Goal: Find specific page/section: Find specific page/section

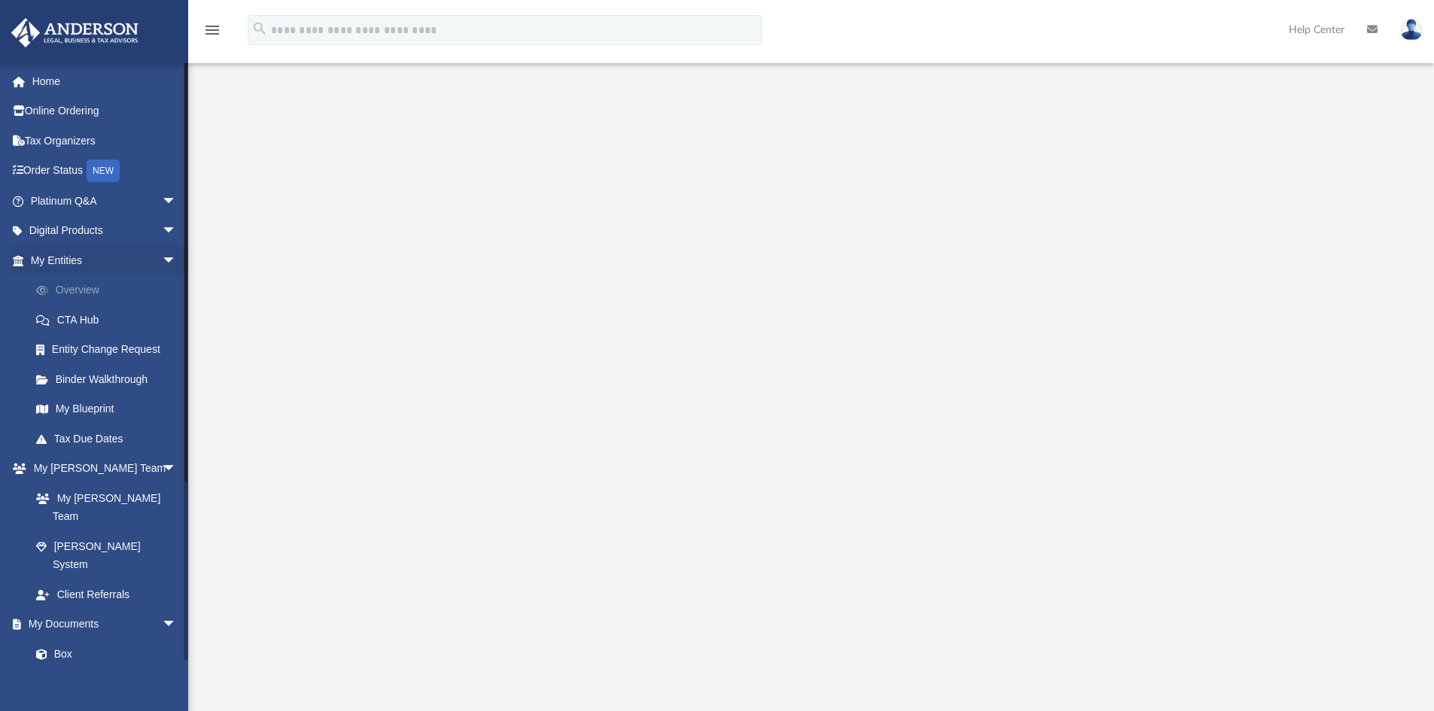
click at [88, 293] on link "Overview" at bounding box center [110, 290] width 178 height 30
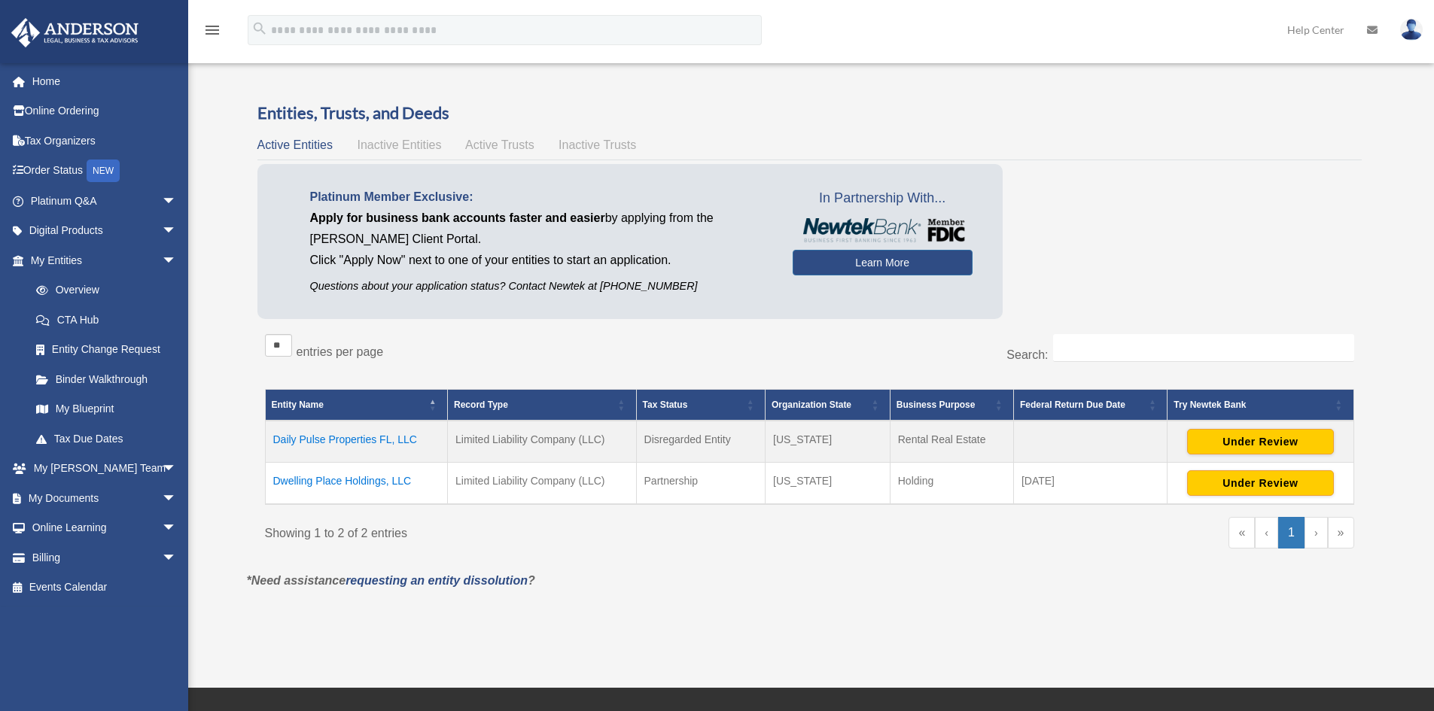
click at [369, 440] on td "Daily Pulse Properties FL, LLC" at bounding box center [356, 442] width 183 height 42
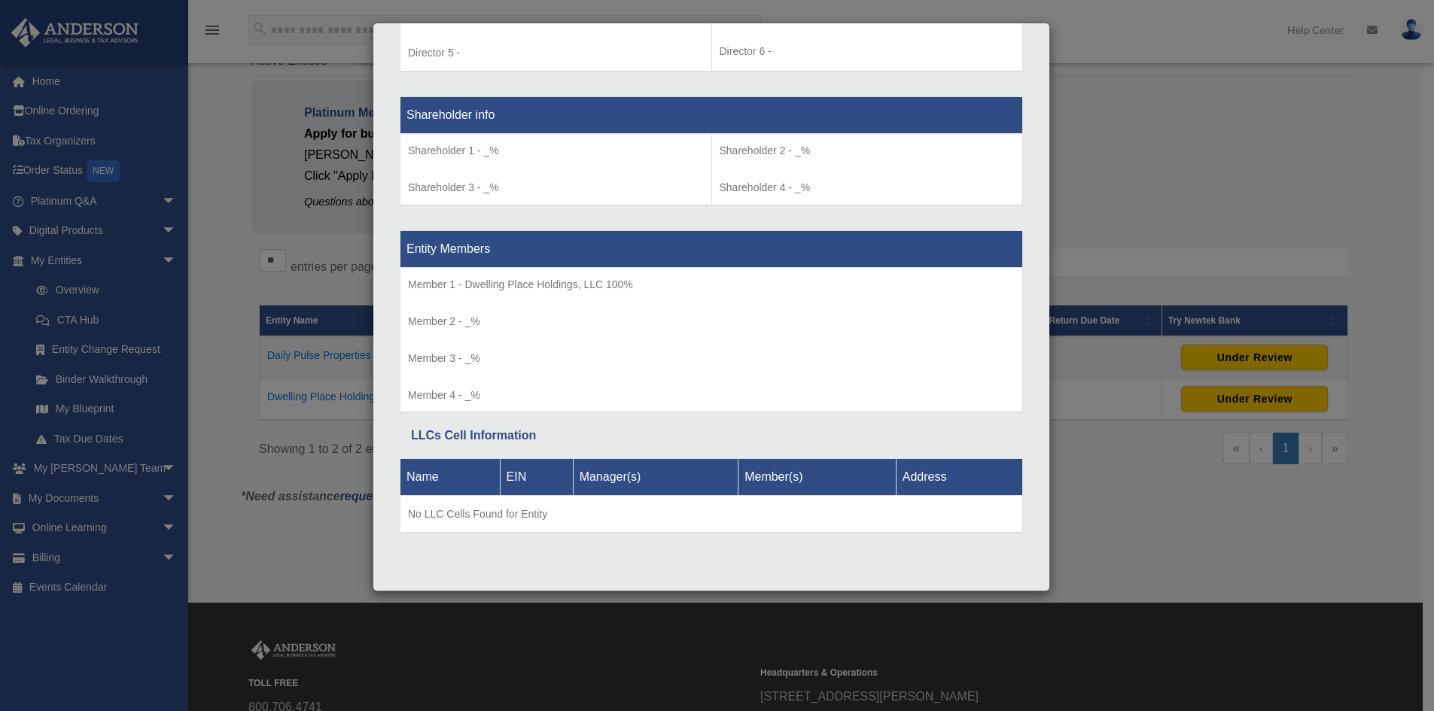
scroll to position [258, 0]
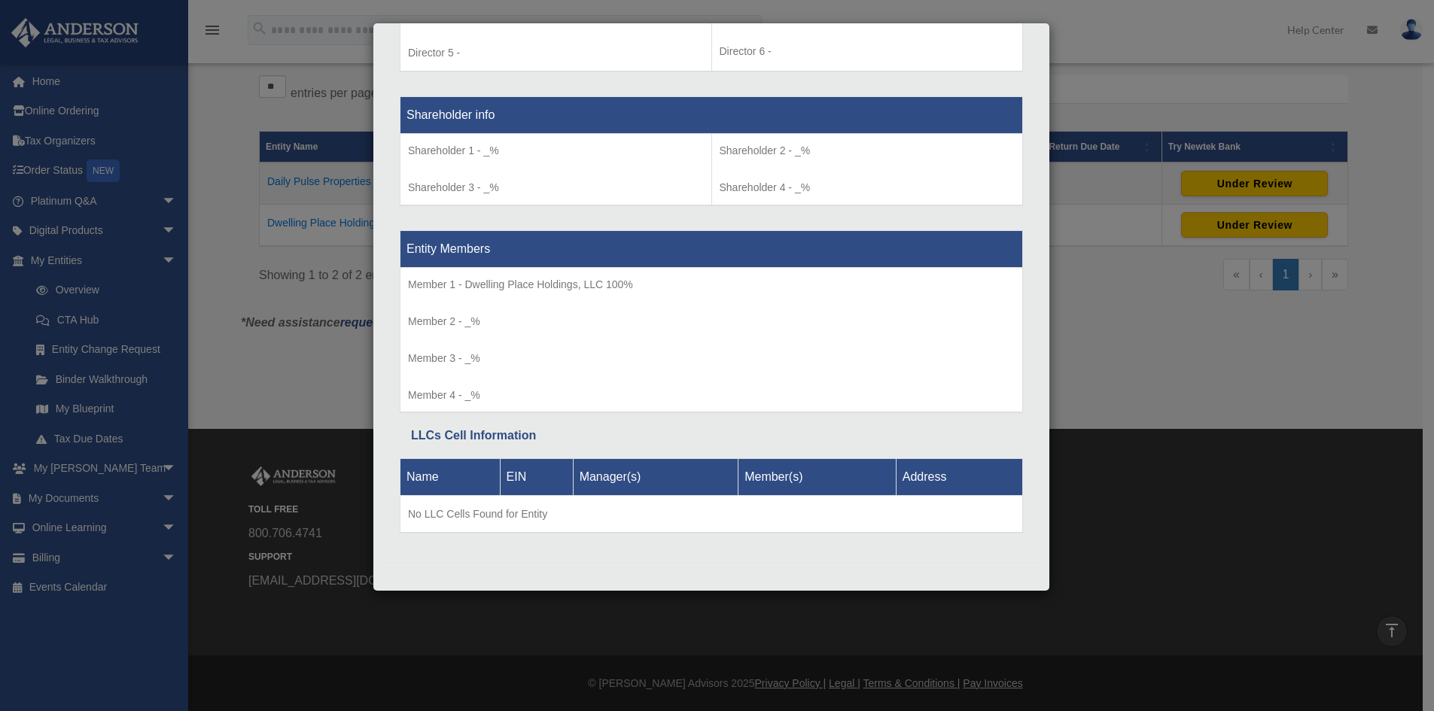
click at [1143, 22] on div "Details × Articles Sent Organizational Date" at bounding box center [717, 355] width 1434 height 711
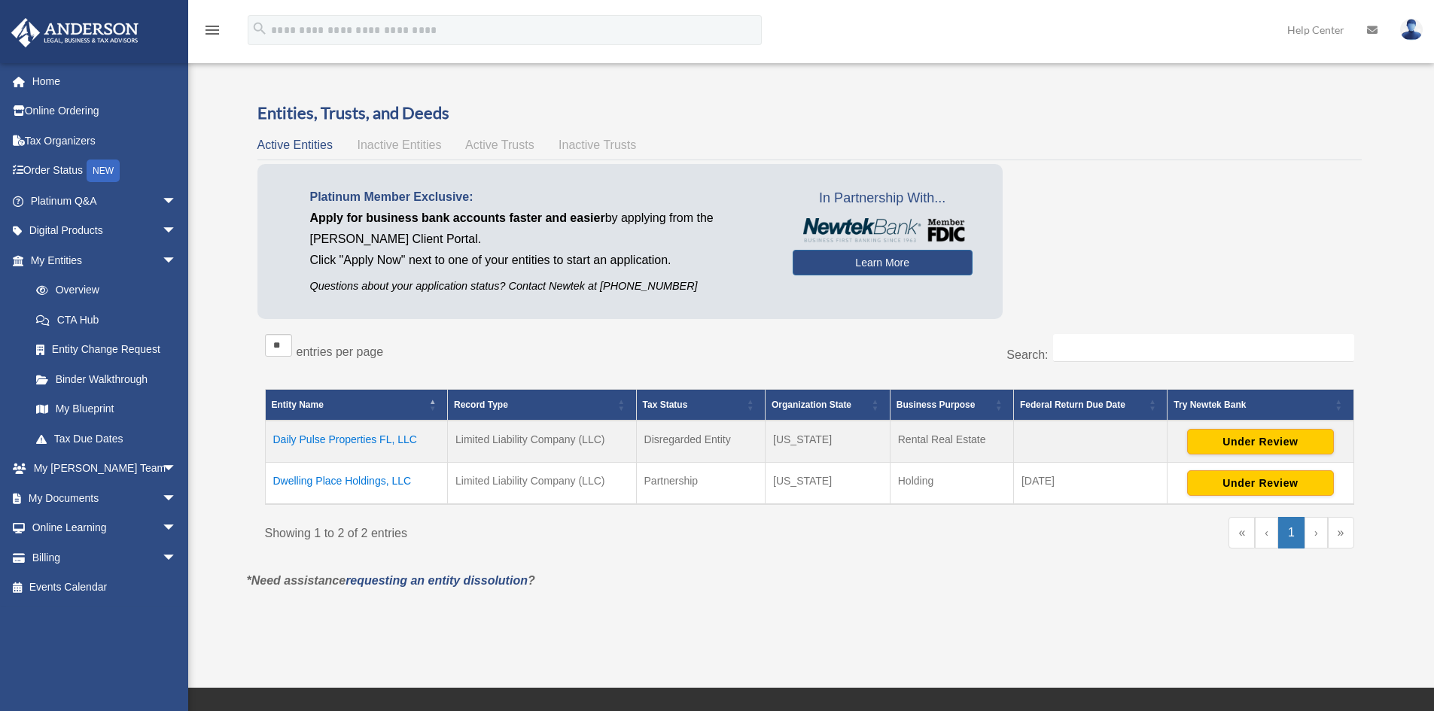
scroll to position [259, 0]
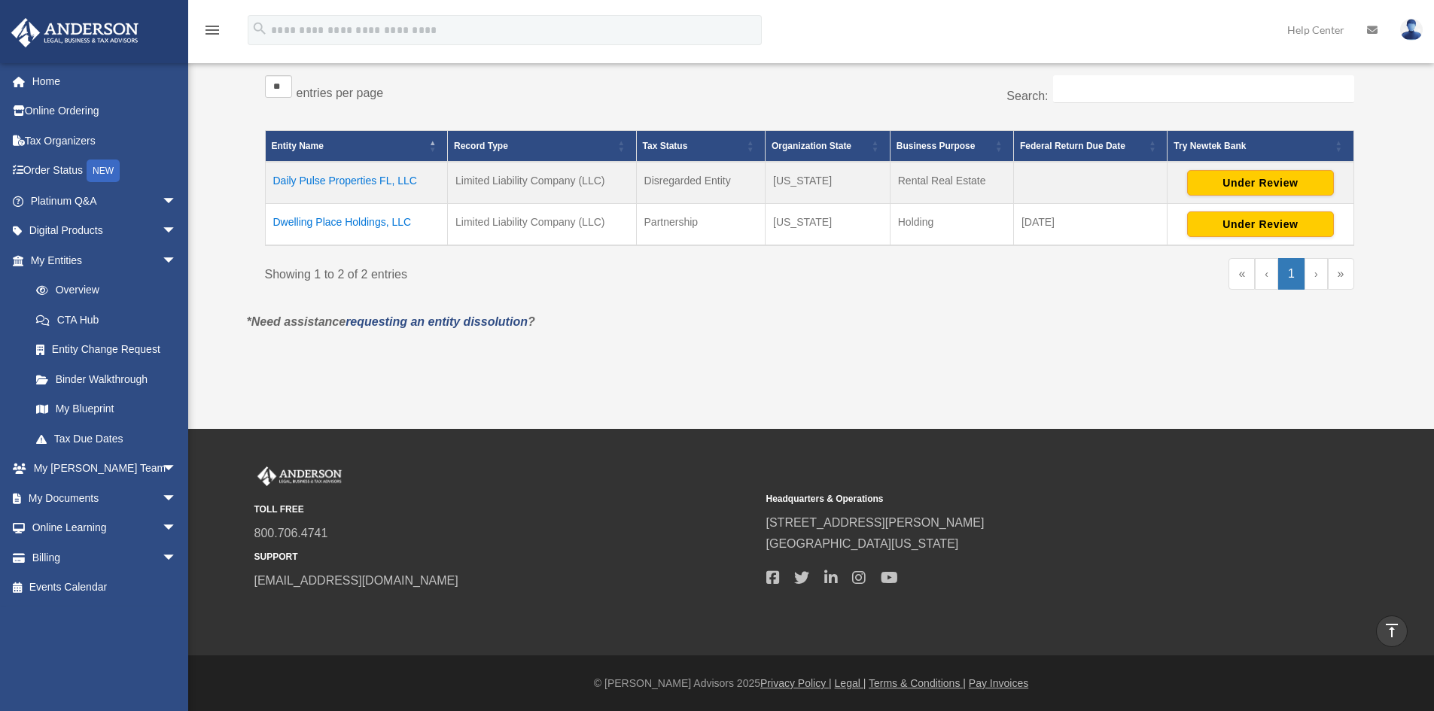
click at [1404, 105] on div "Overview [EMAIL_ADDRESS][DOMAIN_NAME] Sign Out [EMAIL_ADDRESS][DOMAIN_NAME] Hom…" at bounding box center [717, 85] width 1434 height 574
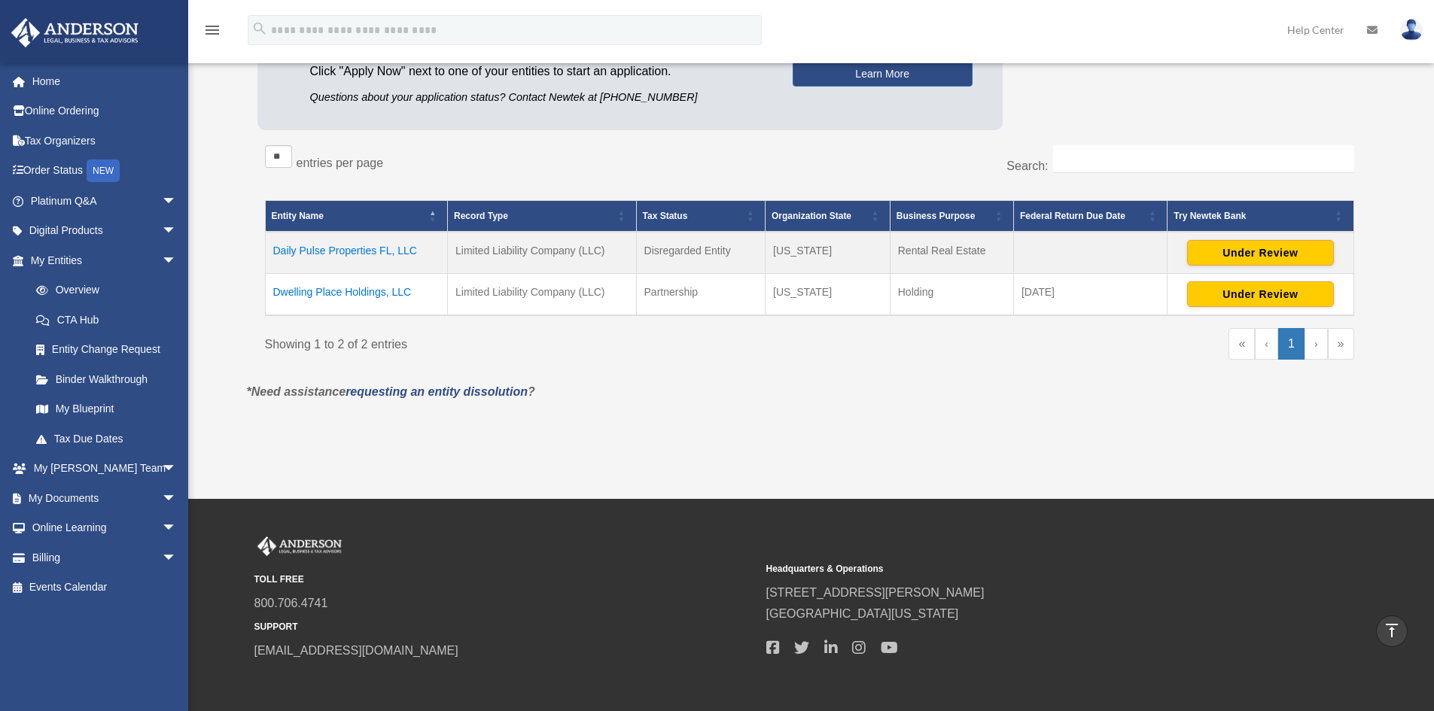
scroll to position [174, 0]
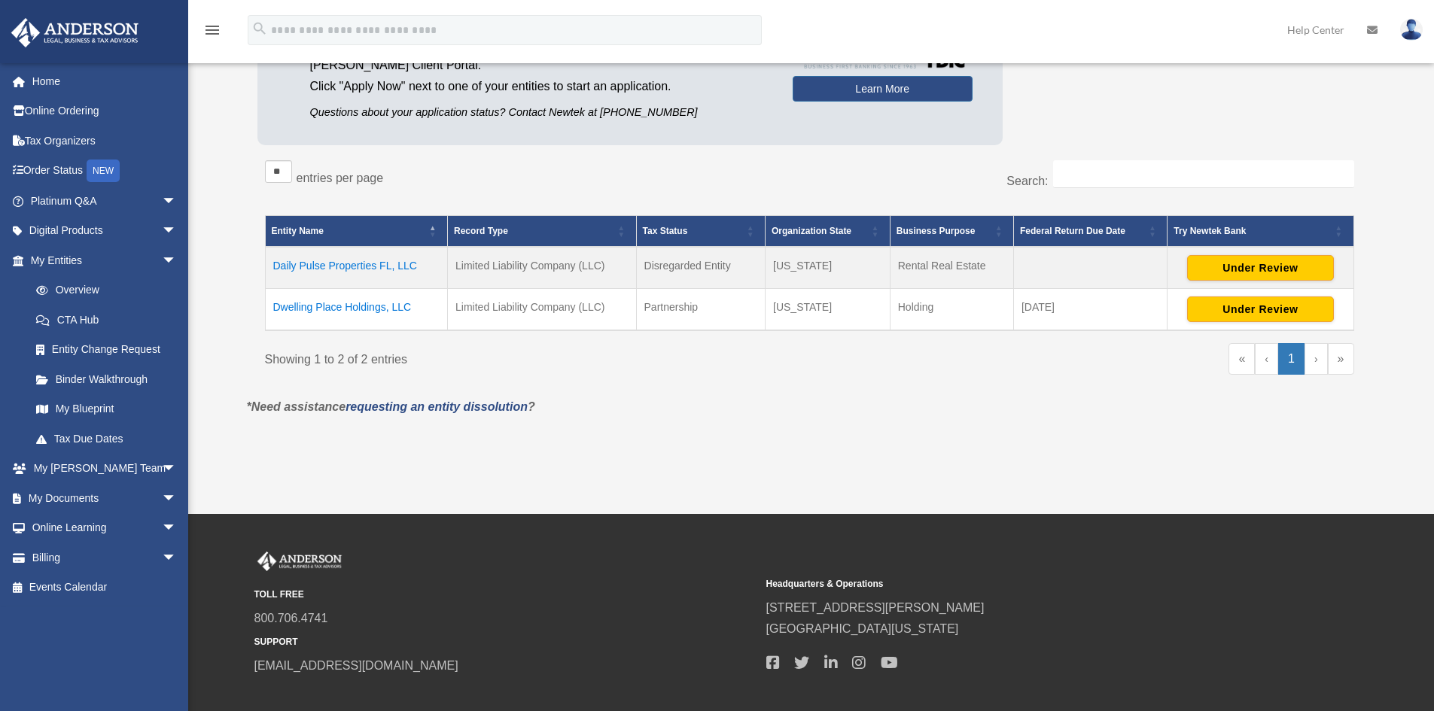
click at [1400, 146] on div "Overview [EMAIL_ADDRESS][DOMAIN_NAME] Sign Out [EMAIL_ADDRESS][DOMAIN_NAME] Hom…" at bounding box center [717, 170] width 1434 height 574
